Goal: Information Seeking & Learning: Learn about a topic

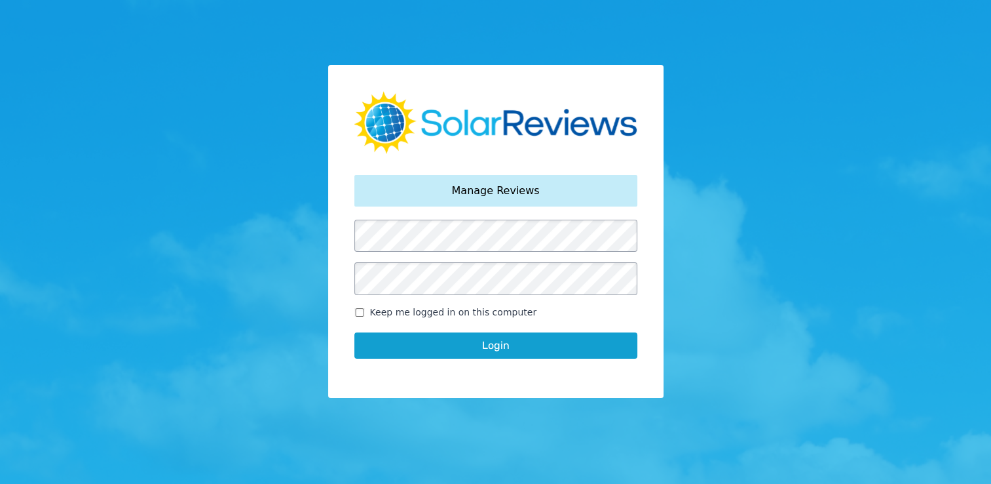
drag, startPoint x: 579, startPoint y: 342, endPoint x: 823, endPoint y: 345, distance: 243.8
click at [579, 342] on button "Login" at bounding box center [496, 345] width 283 height 26
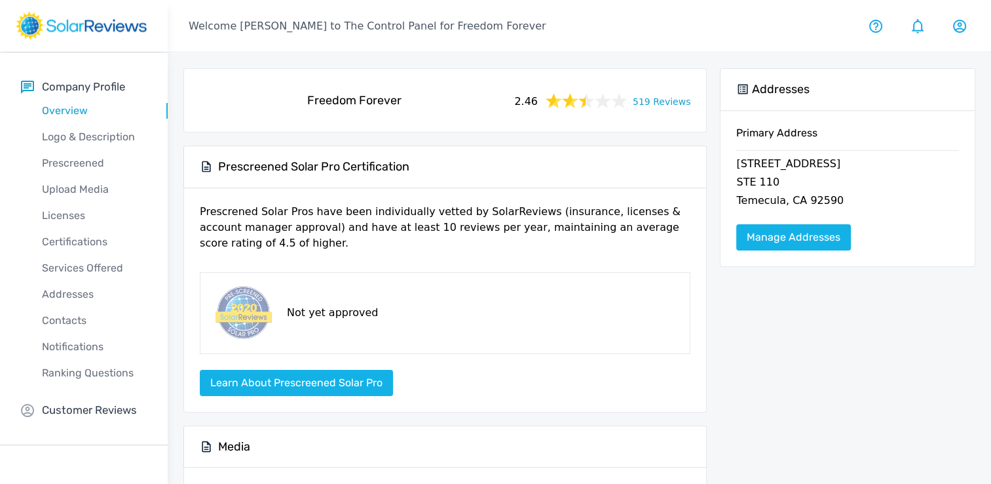
click at [651, 103] on link "519 Reviews" at bounding box center [662, 100] width 58 height 16
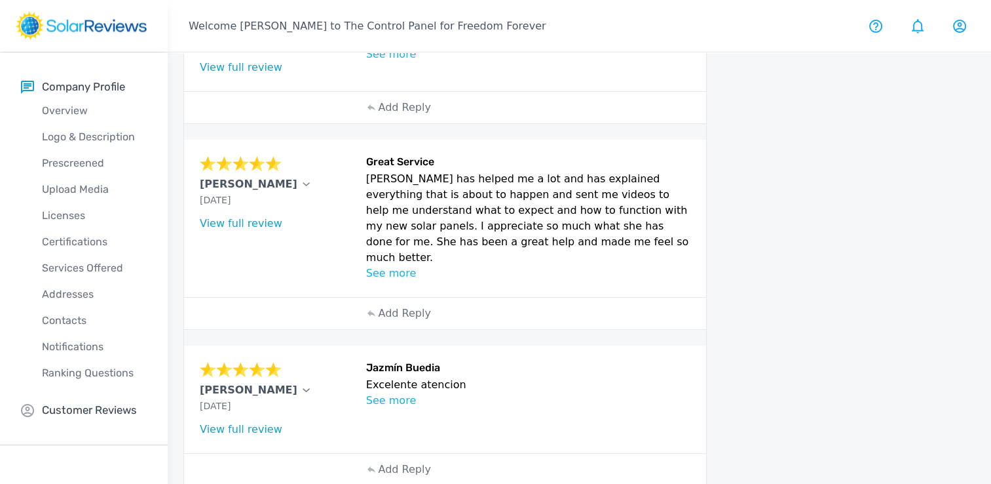
scroll to position [567, 0]
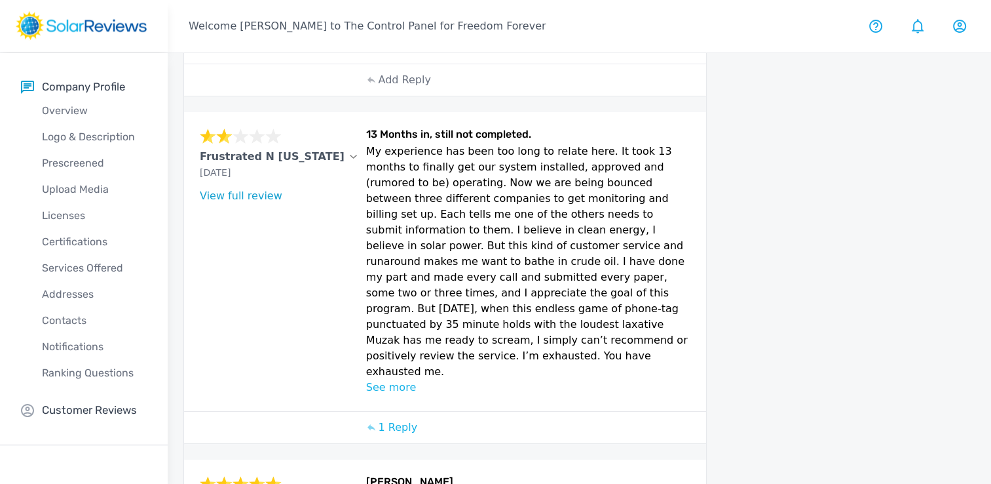
scroll to position [810, 0]
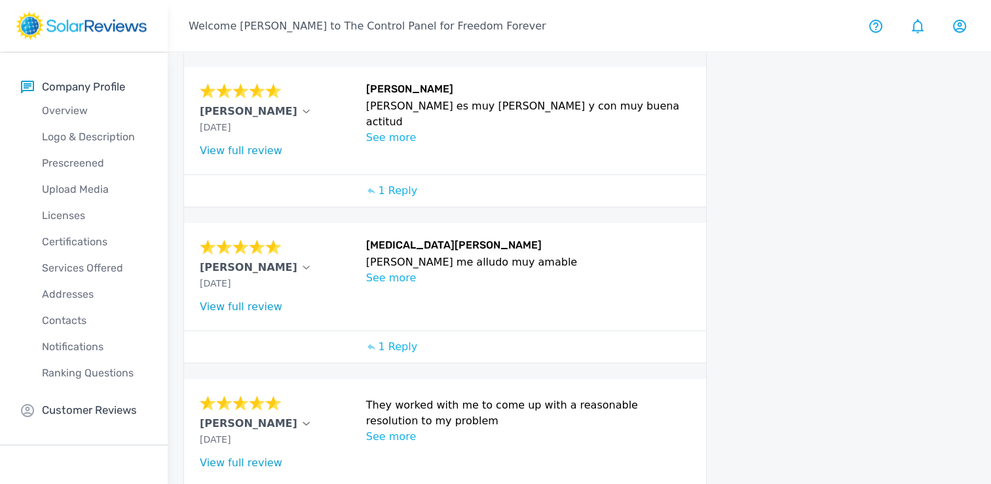
scroll to position [862, 0]
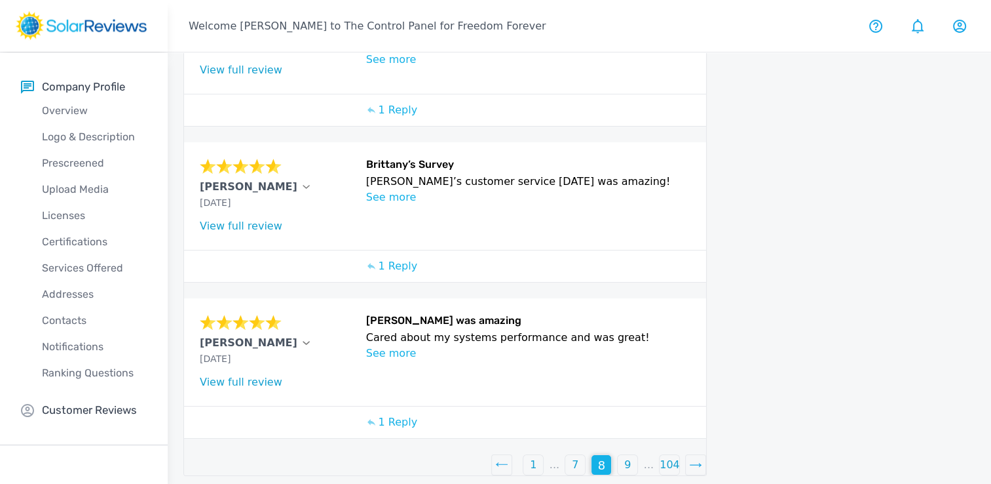
click at [691, 462] on icon at bounding box center [695, 464] width 13 height 5
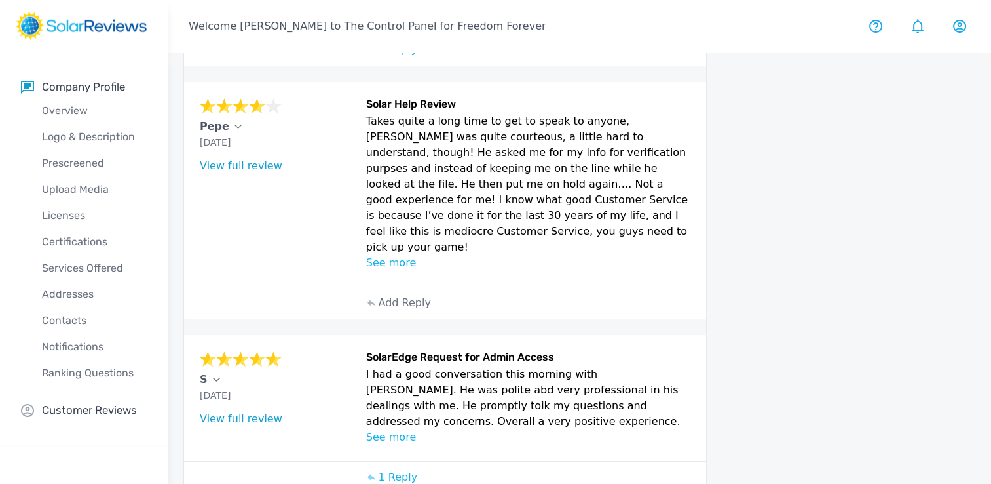
scroll to position [621, 0]
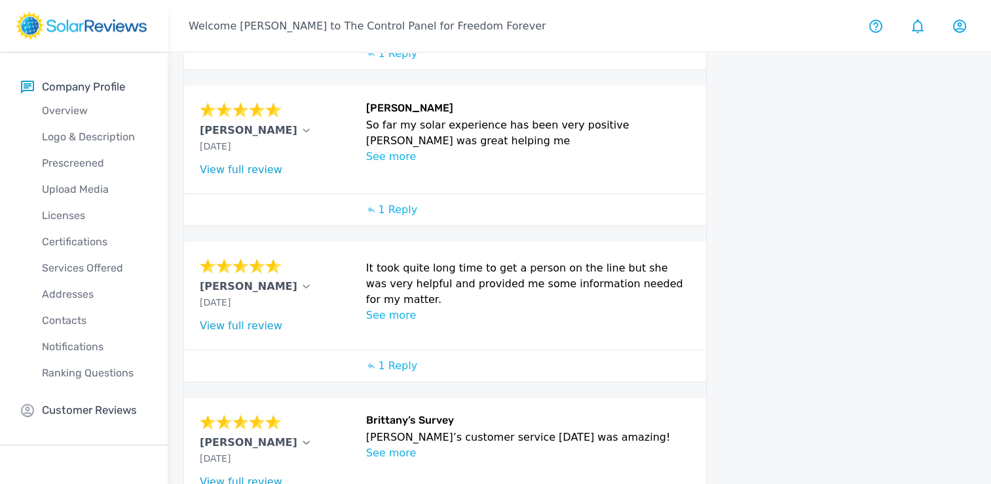
scroll to position [266, 0]
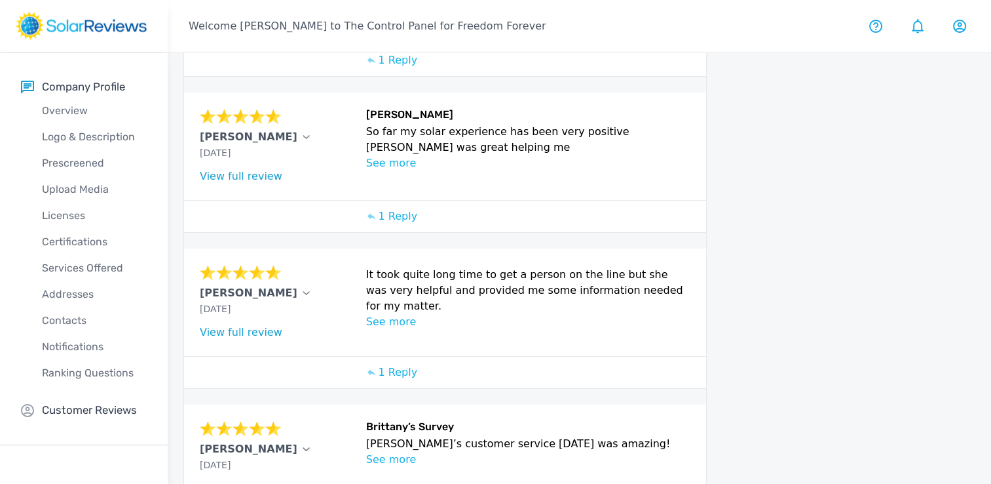
drag, startPoint x: 197, startPoint y: 289, endPoint x: 283, endPoint y: 289, distance: 86.5
click at [283, 289] on div "[PERSON_NAME] [DATE] What type of installation was this? no answer What year wa…" at bounding box center [445, 301] width 522 height 107
copy p "[PERSON_NAME]"
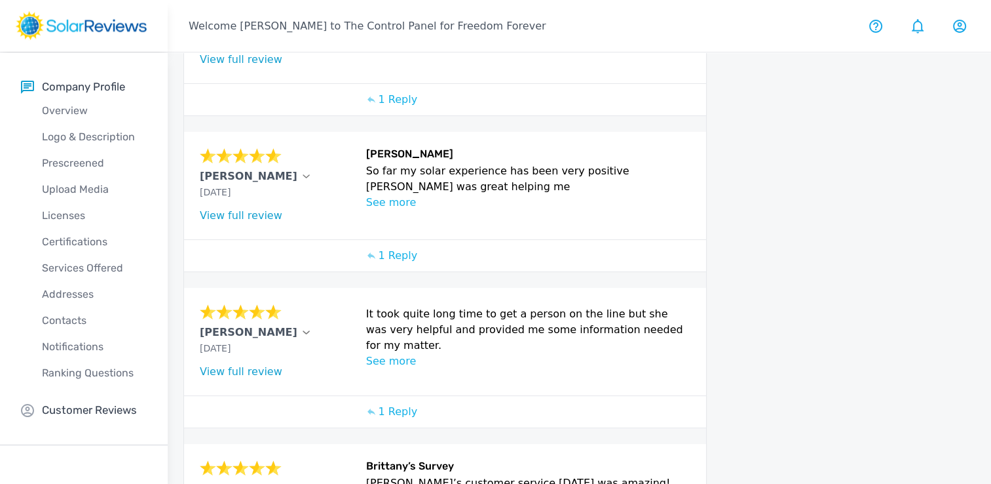
scroll to position [528, 0]
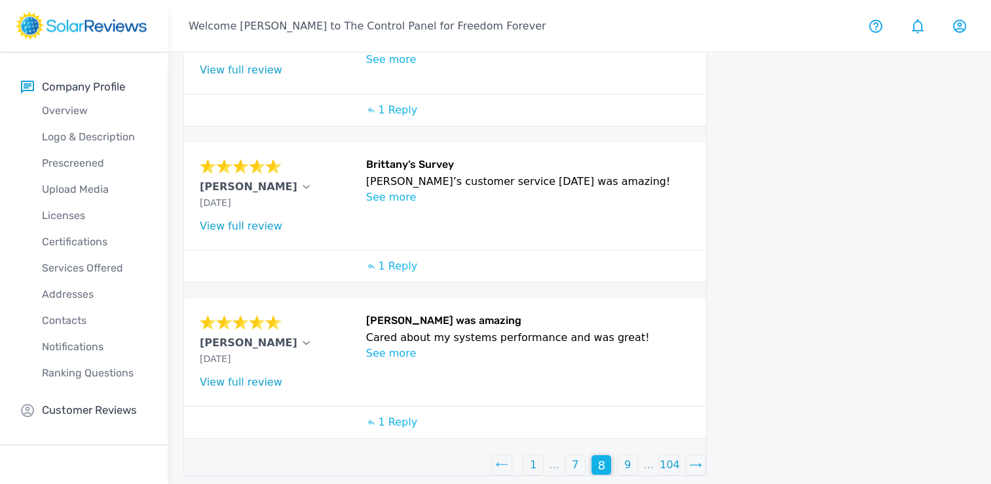
click at [579, 455] on div "7" at bounding box center [576, 465] width 20 height 20
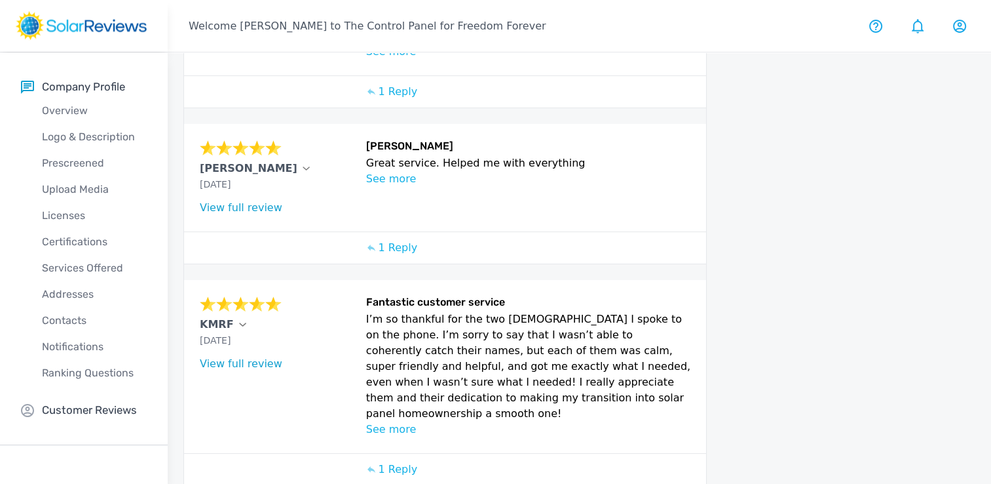
scroll to position [397, 0]
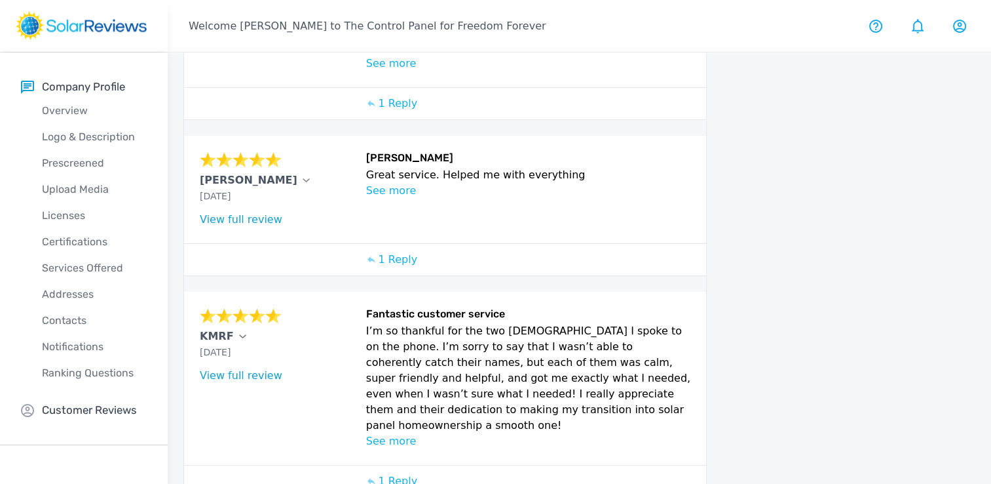
click at [389, 433] on p "See more" at bounding box center [528, 441] width 325 height 16
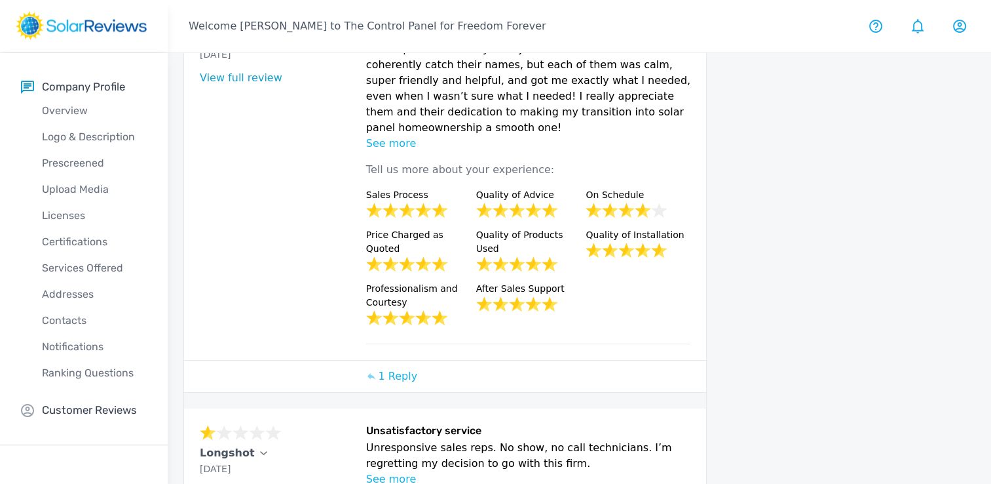
scroll to position [759, 0]
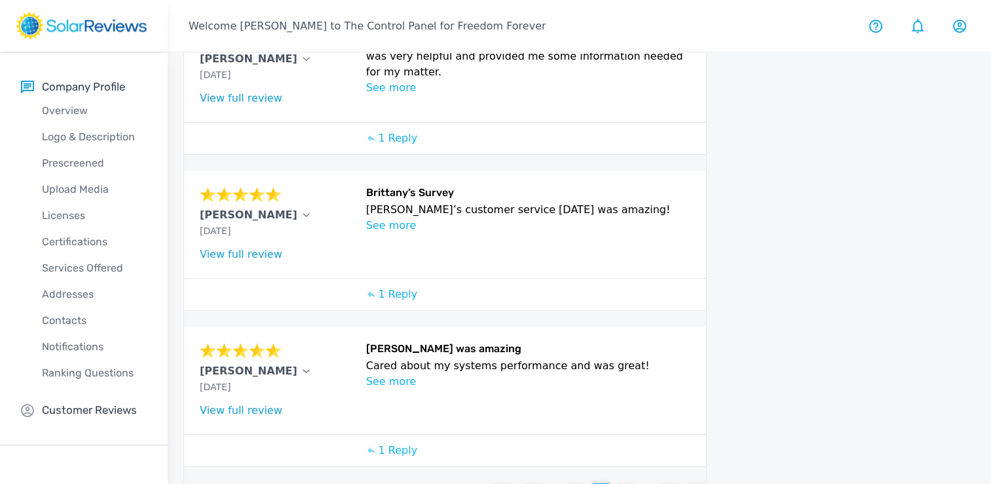
scroll to position [528, 0]
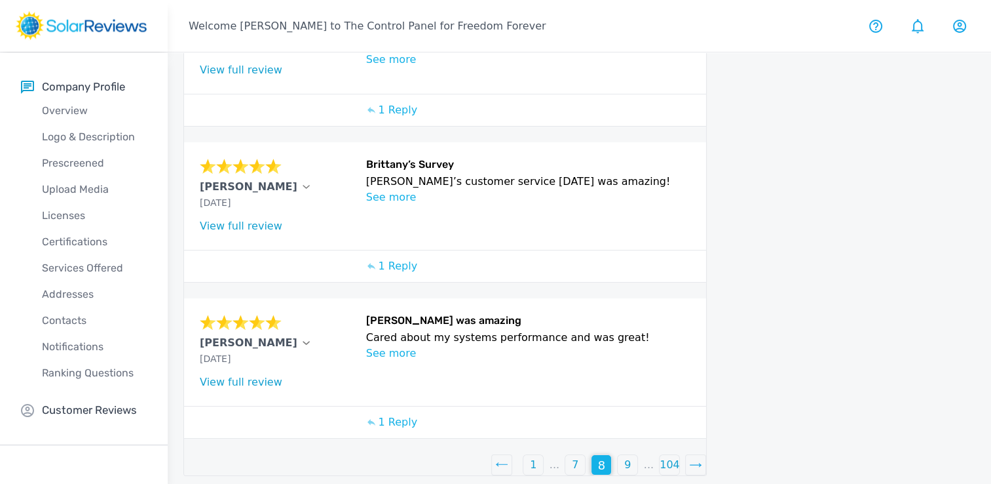
click at [579, 461] on div "7" at bounding box center [576, 465] width 20 height 20
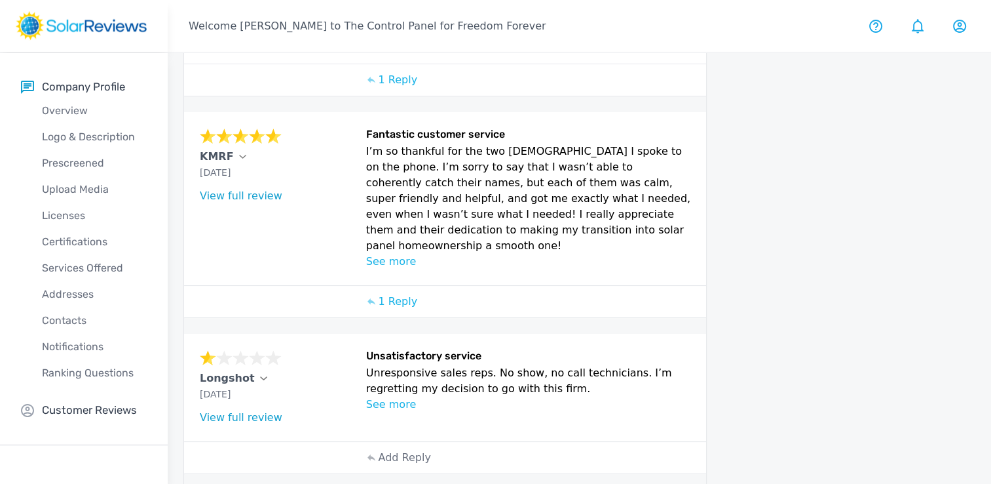
scroll to position [583, 0]
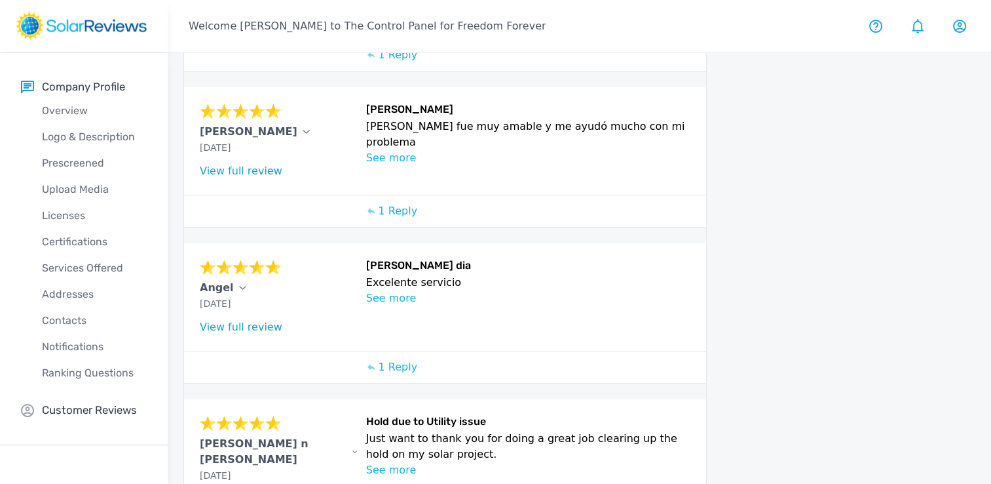
scroll to position [752, 0]
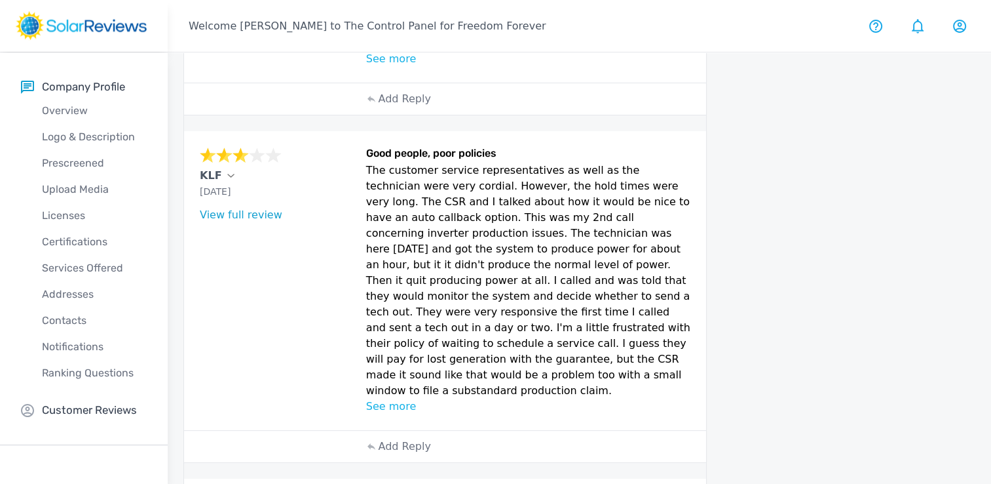
scroll to position [885, 0]
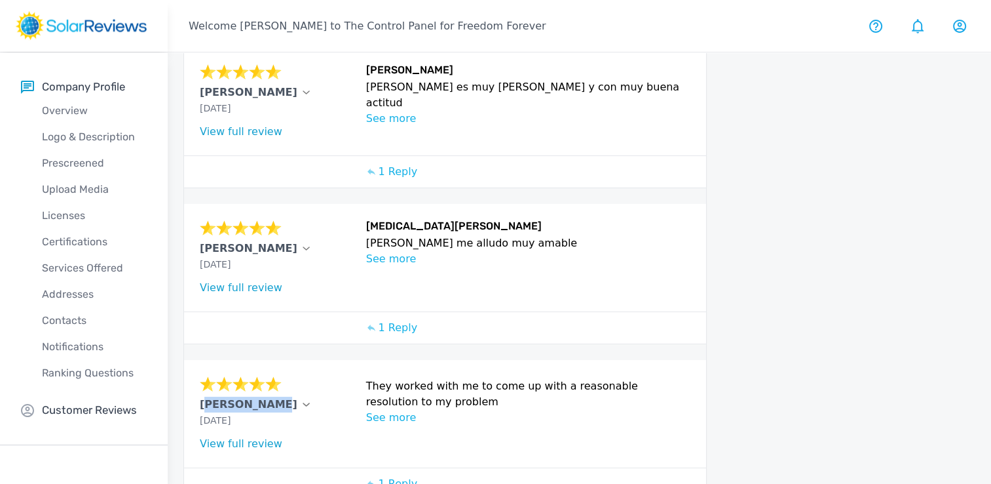
copy p "[PERSON_NAME]"
drag, startPoint x: 197, startPoint y: 336, endPoint x: 262, endPoint y: 339, distance: 65.6
click at [262, 360] on div "[PERSON_NAME] [DATE] What type of installation was this? no answer What year wa…" at bounding box center [445, 413] width 522 height 107
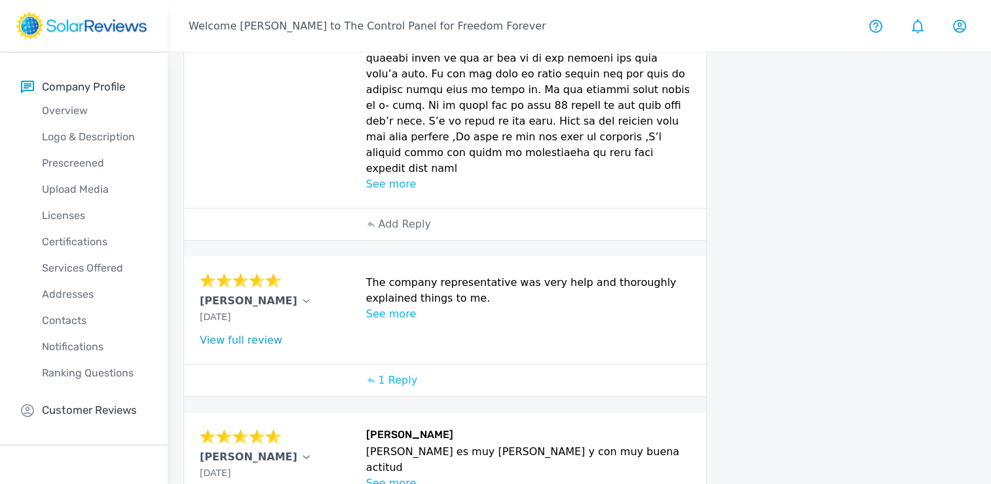
scroll to position [469, 0]
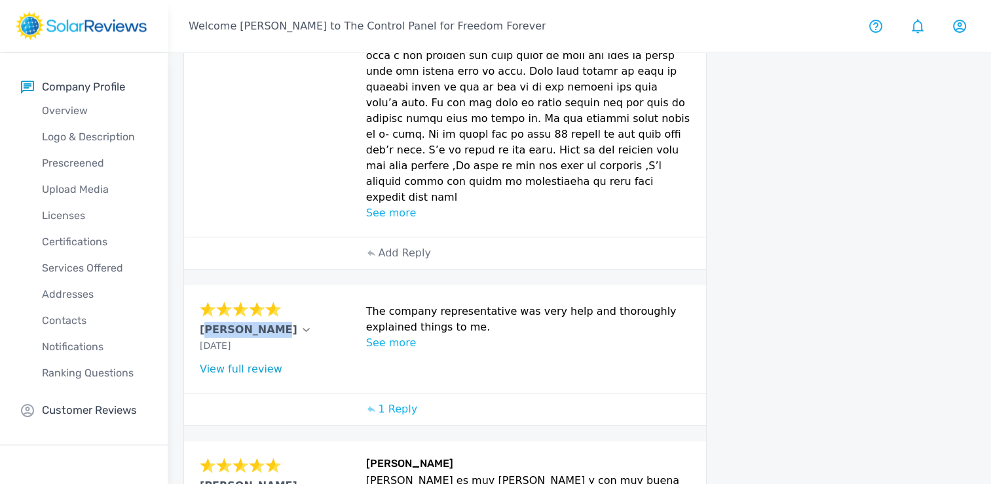
copy p "[PERSON_NAME]"
drag, startPoint x: 196, startPoint y: 262, endPoint x: 254, endPoint y: 266, distance: 57.8
click at [254, 285] on div "[PERSON_NAME] [DATE] What type of installation was this? no answer What year wa…" at bounding box center [445, 338] width 522 height 107
click at [752, 279] on div at bounding box center [848, 265] width 256 height 1332
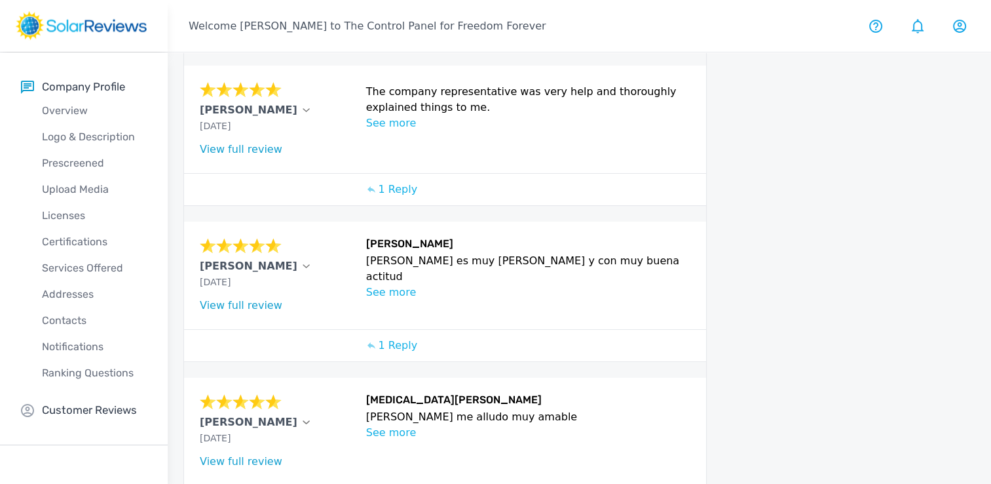
scroll to position [862, 0]
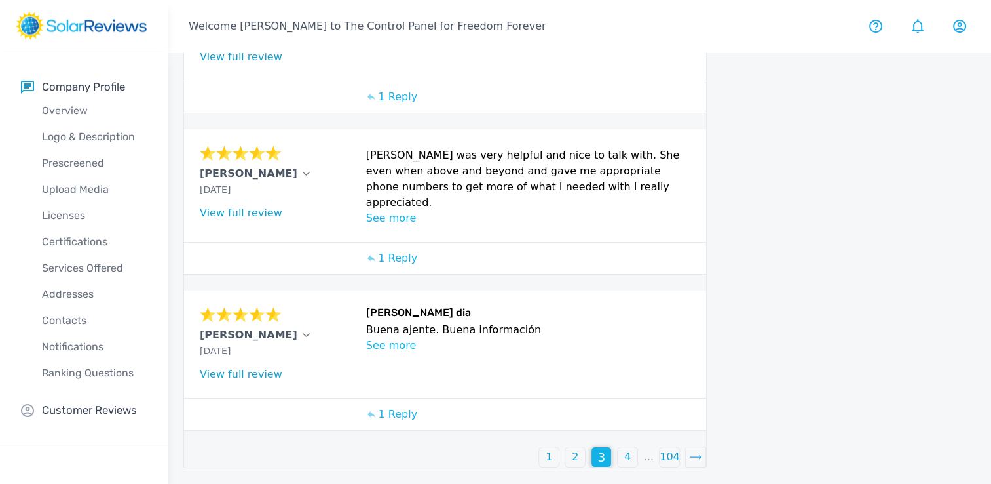
scroll to position [768, 0]
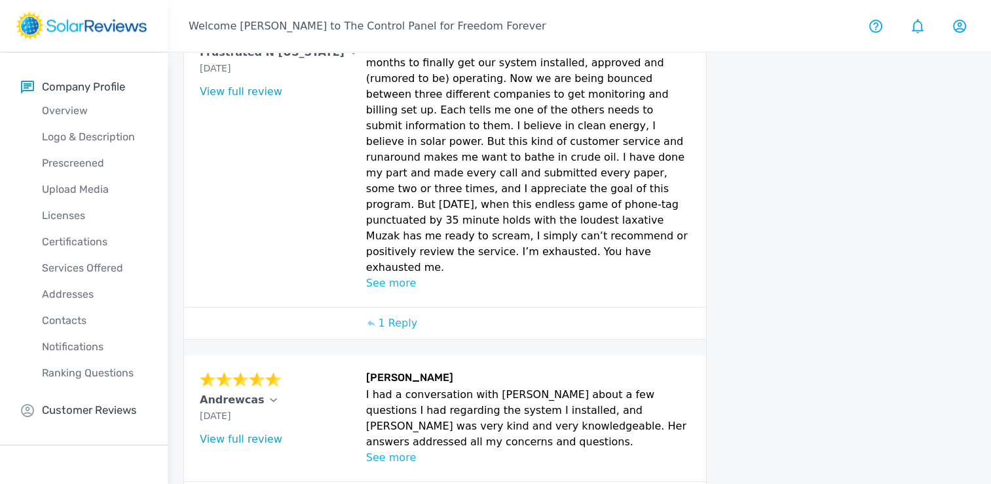
scroll to position [810, 0]
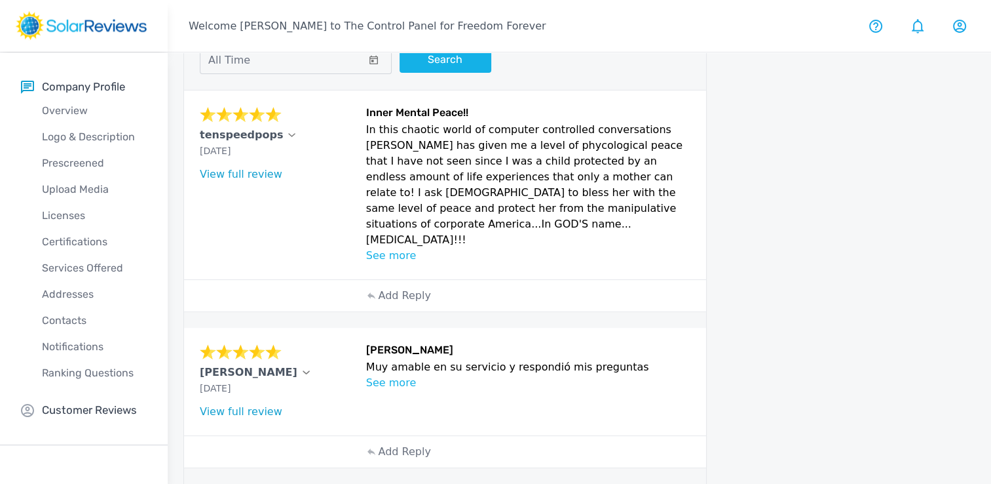
scroll to position [89, 0]
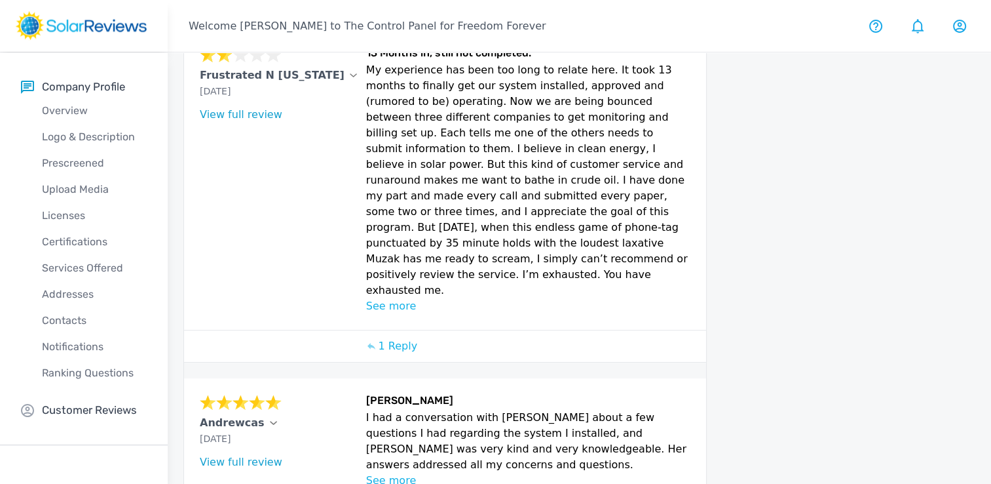
scroll to position [810, 0]
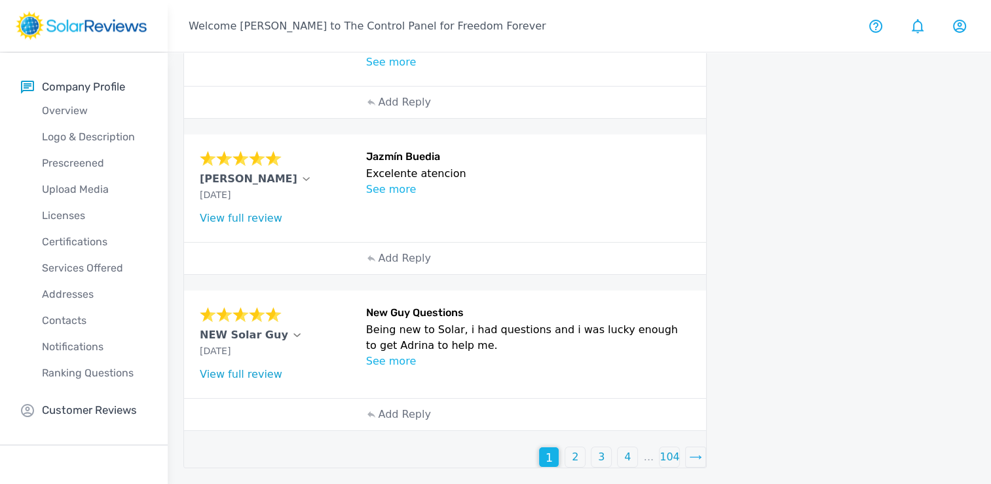
scroll to position [567, 0]
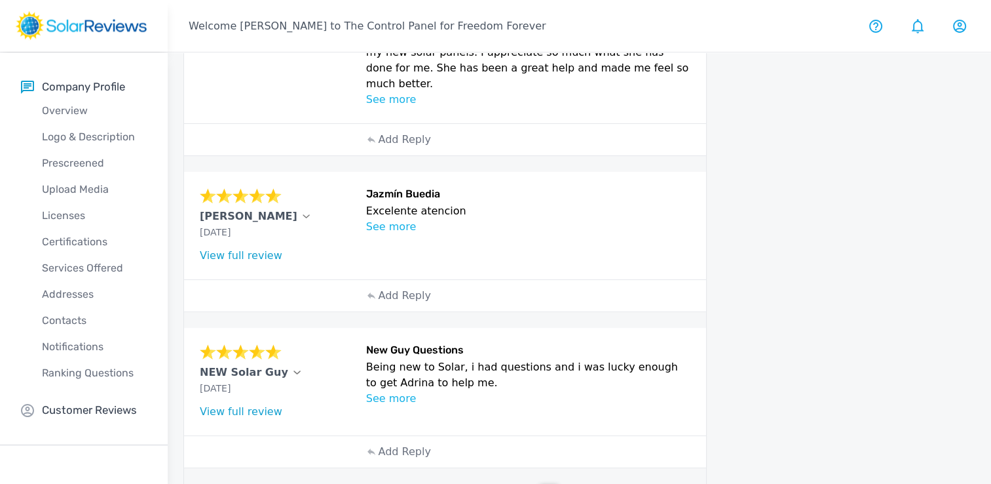
click at [836, 187] on div at bounding box center [848, 3] width 256 height 1004
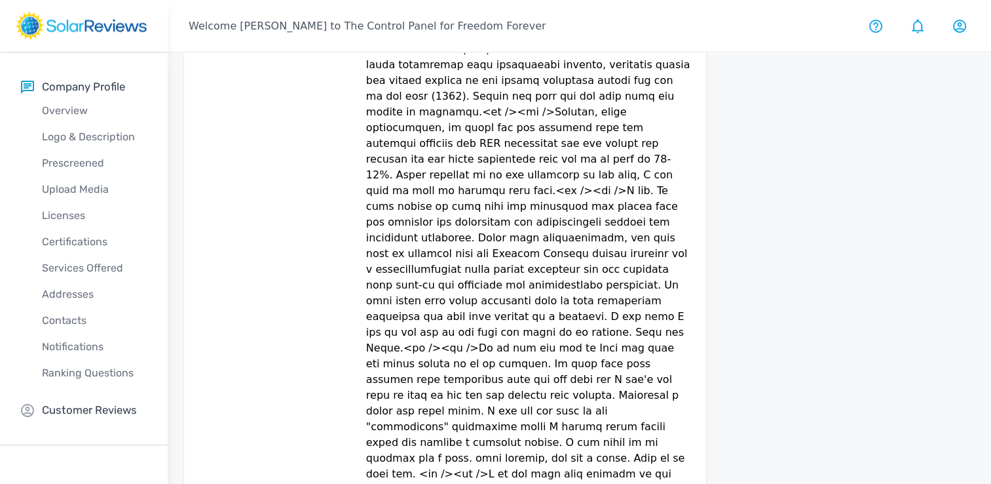
scroll to position [1457, 0]
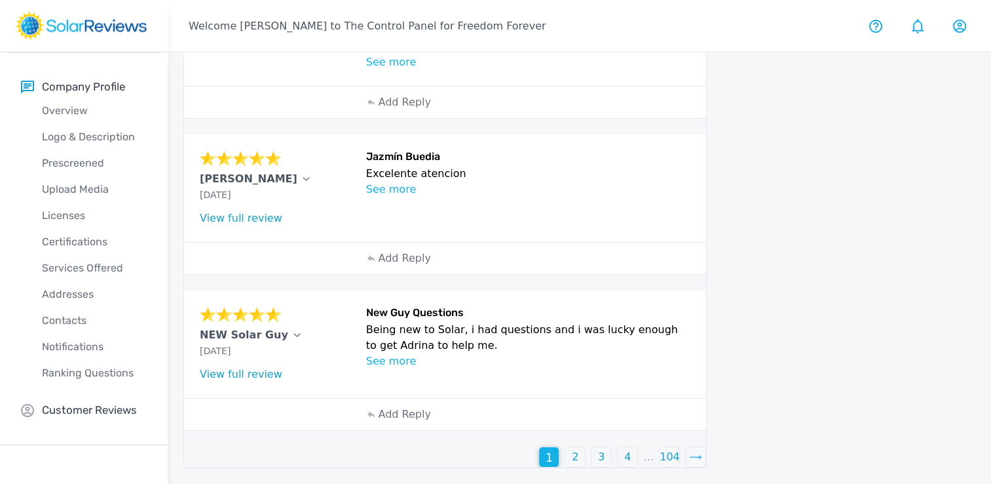
scroll to position [567, 0]
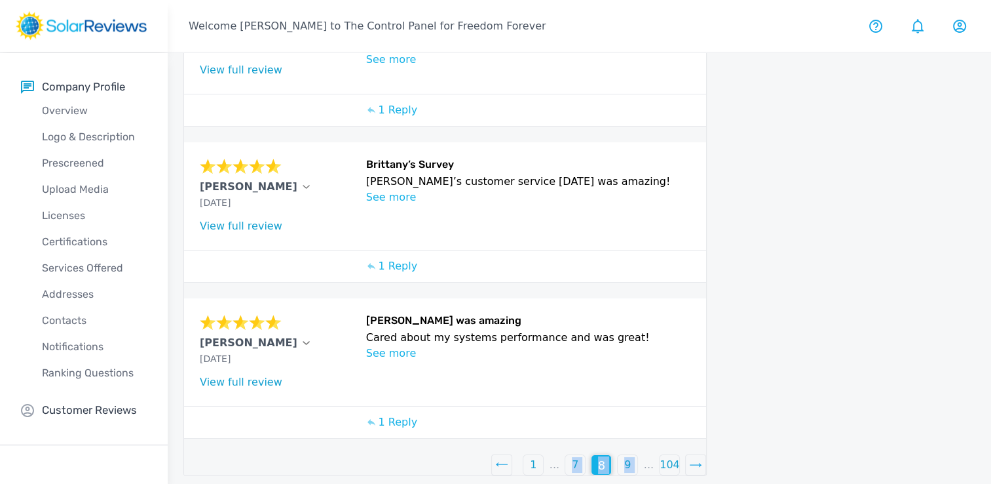
click at [632, 458] on div "9" at bounding box center [628, 465] width 20 height 20
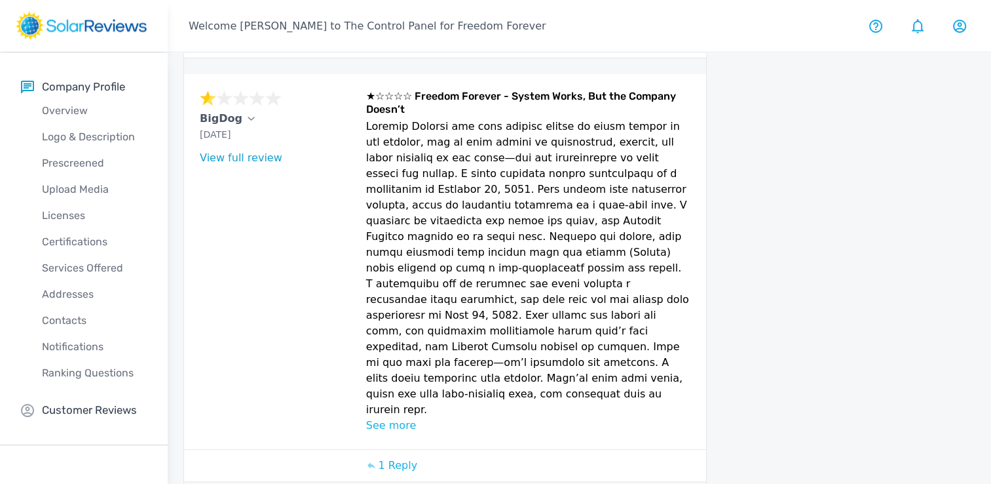
scroll to position [1458, 0]
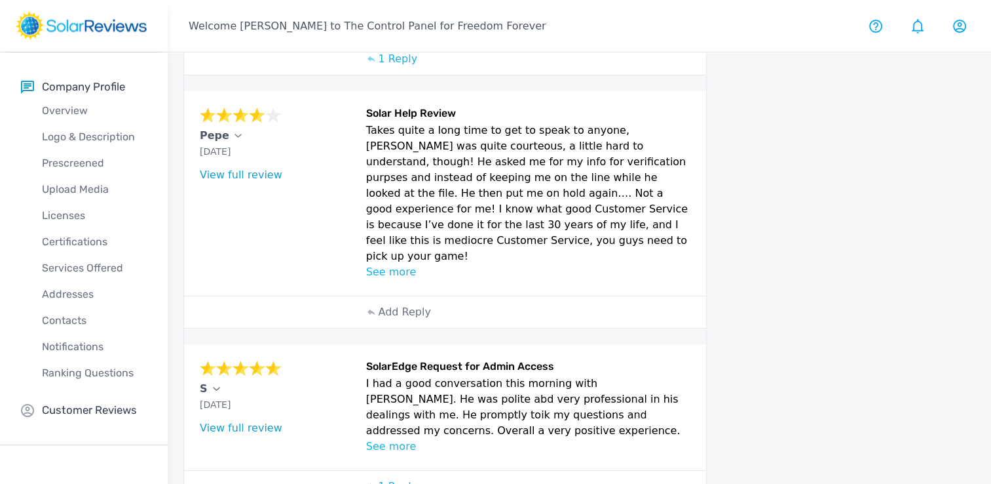
scroll to position [621, 0]
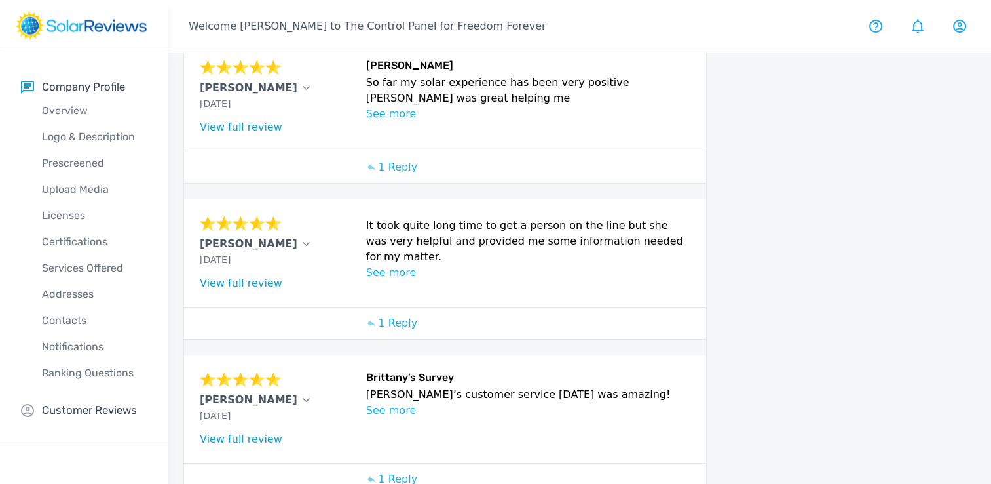
scroll to position [528, 0]
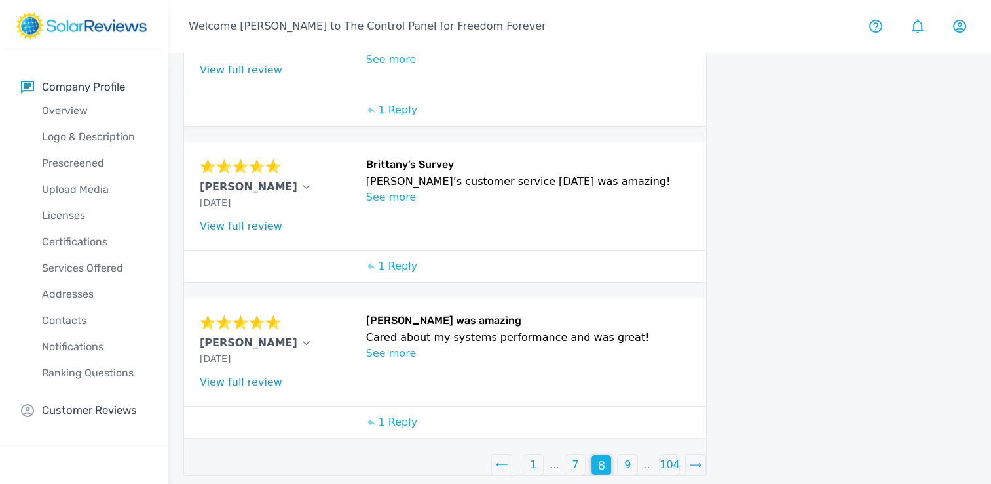
click at [500, 455] on div at bounding box center [502, 465] width 20 height 20
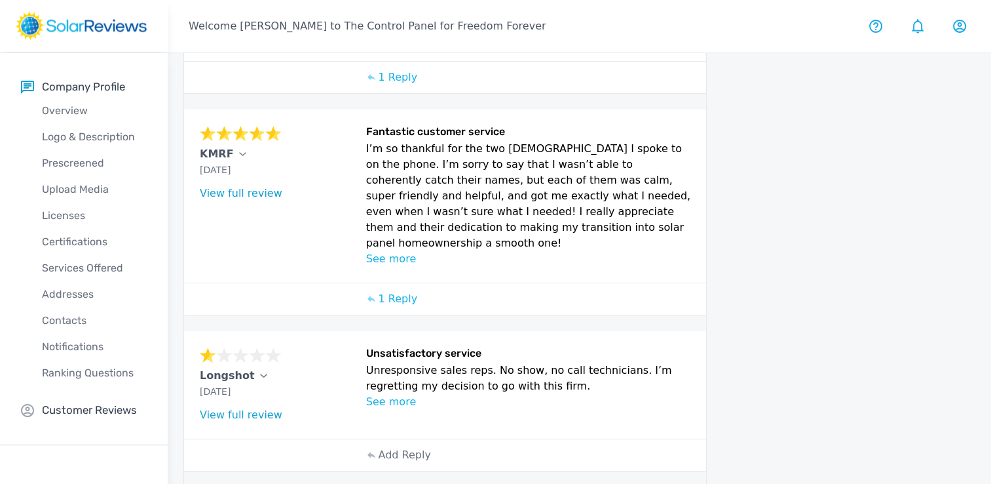
scroll to position [583, 0]
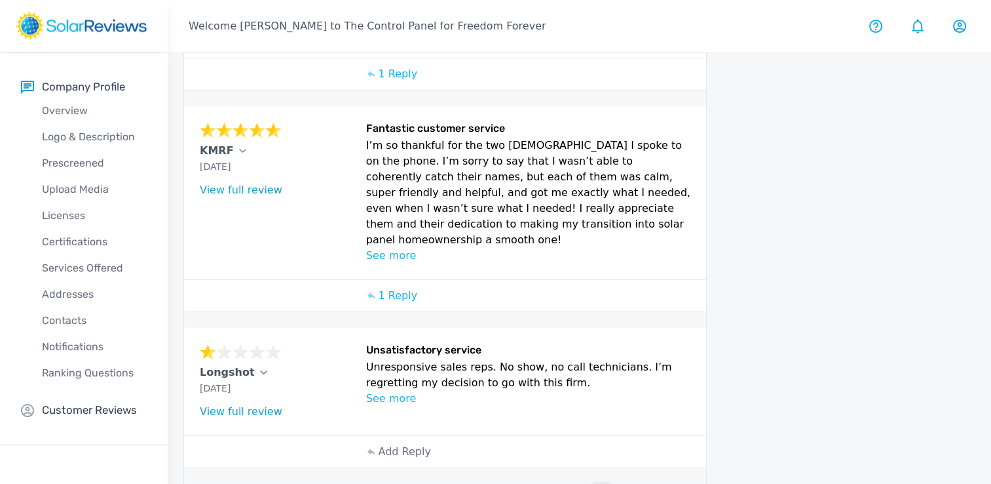
click at [507, 483] on icon at bounding box center [502, 493] width 12 height 4
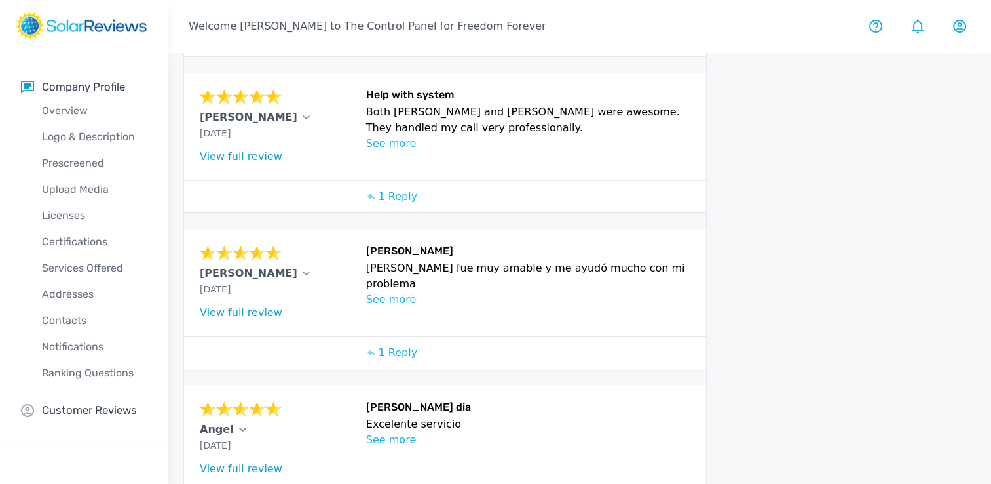
scroll to position [752, 0]
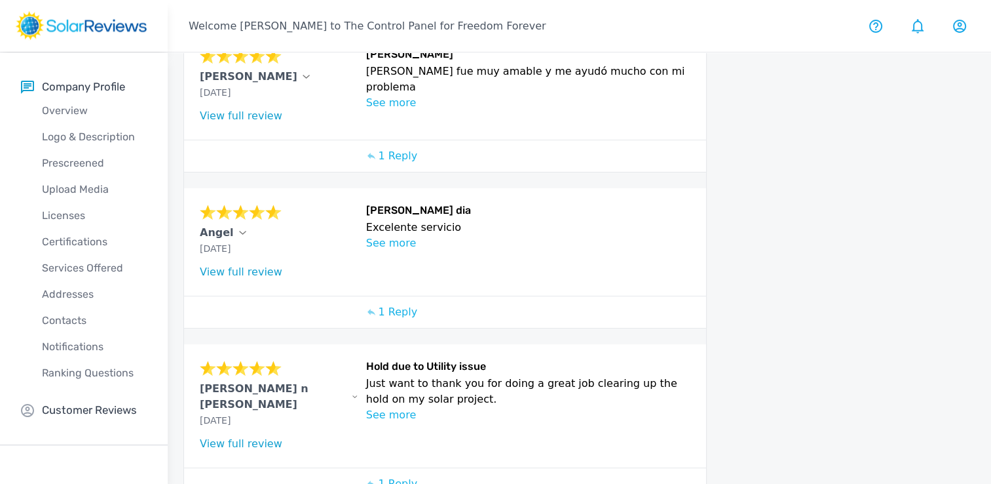
click at [383, 407] on p "See more" at bounding box center [528, 415] width 325 height 16
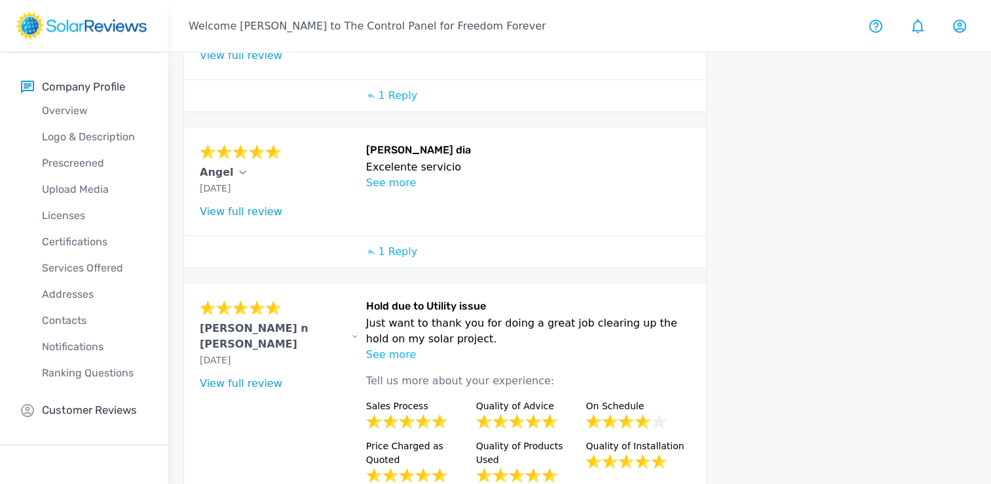
scroll to position [916, 0]
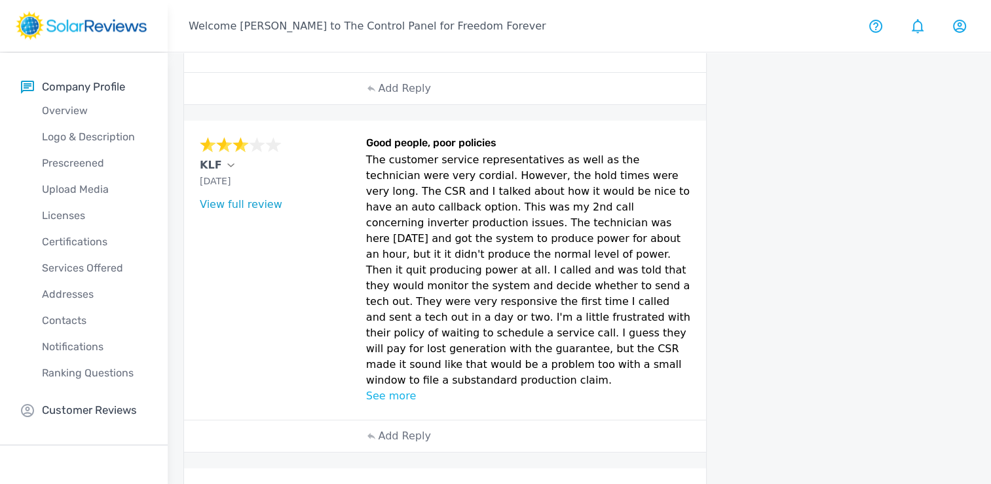
scroll to position [885, 0]
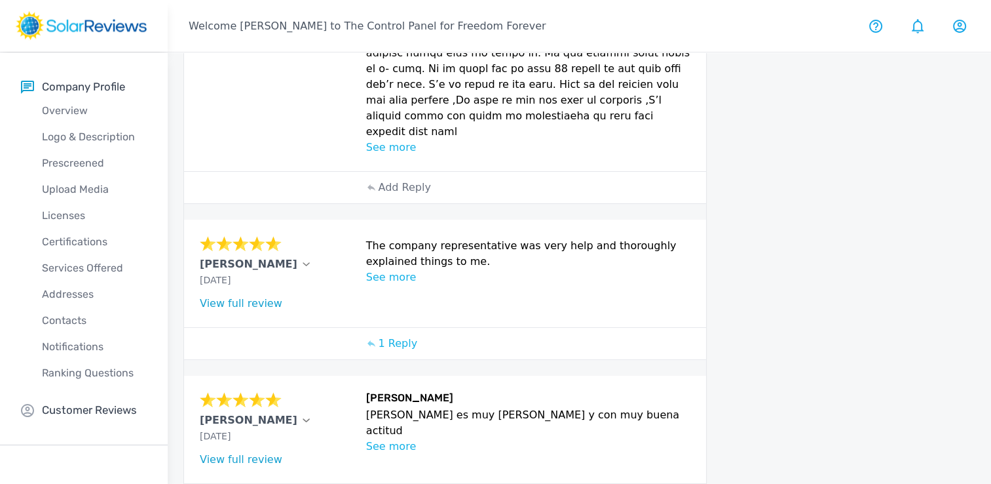
scroll to position [862, 0]
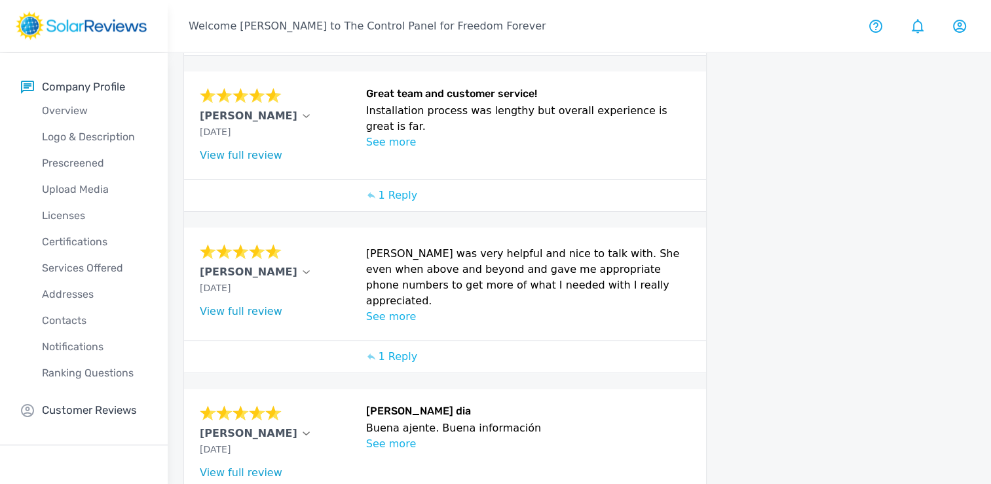
scroll to position [768, 0]
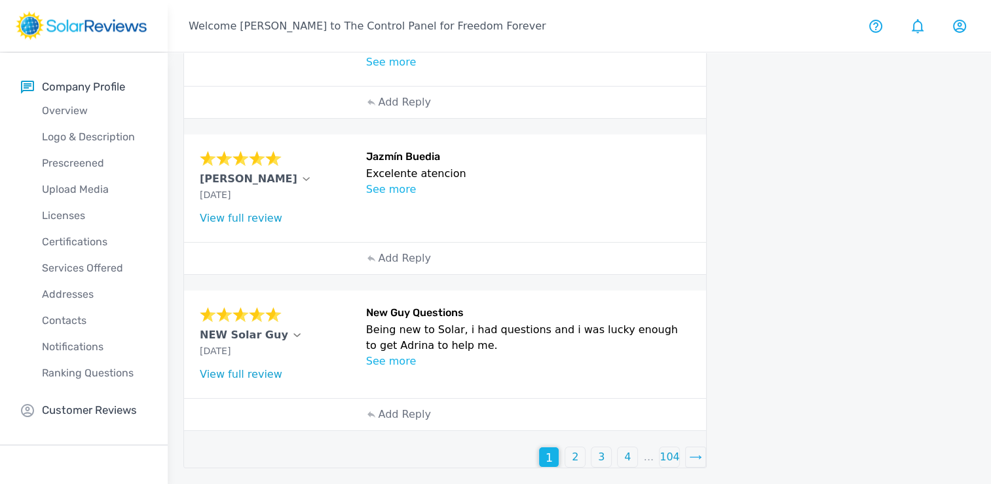
scroll to position [567, 0]
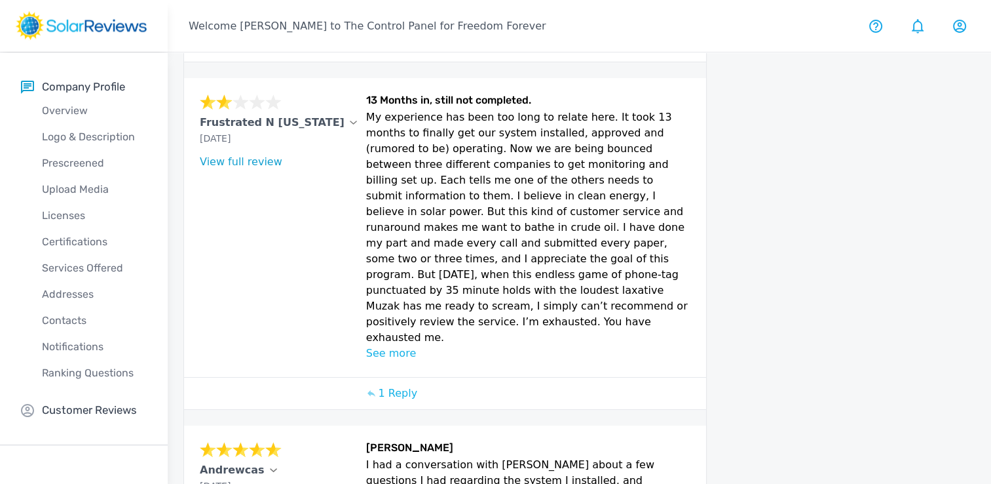
scroll to position [810, 0]
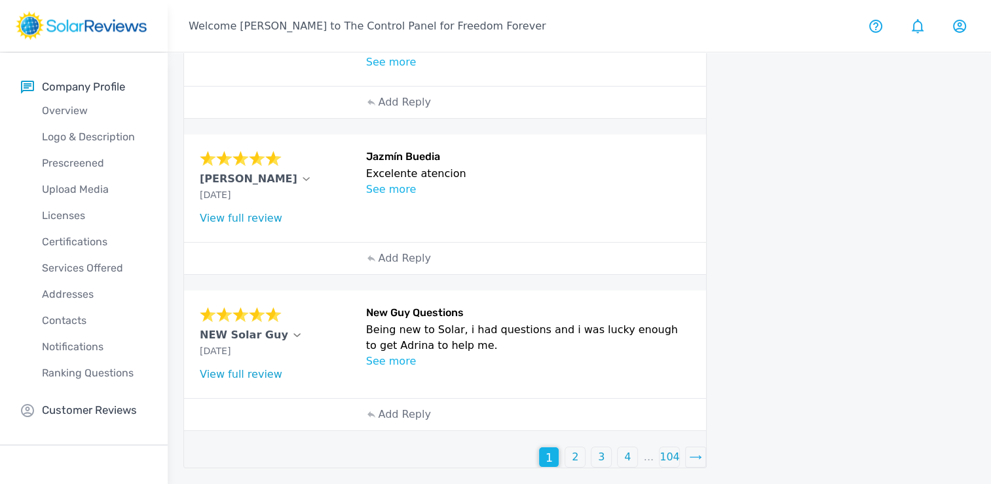
scroll to position [567, 0]
